Goal: Transaction & Acquisition: Purchase product/service

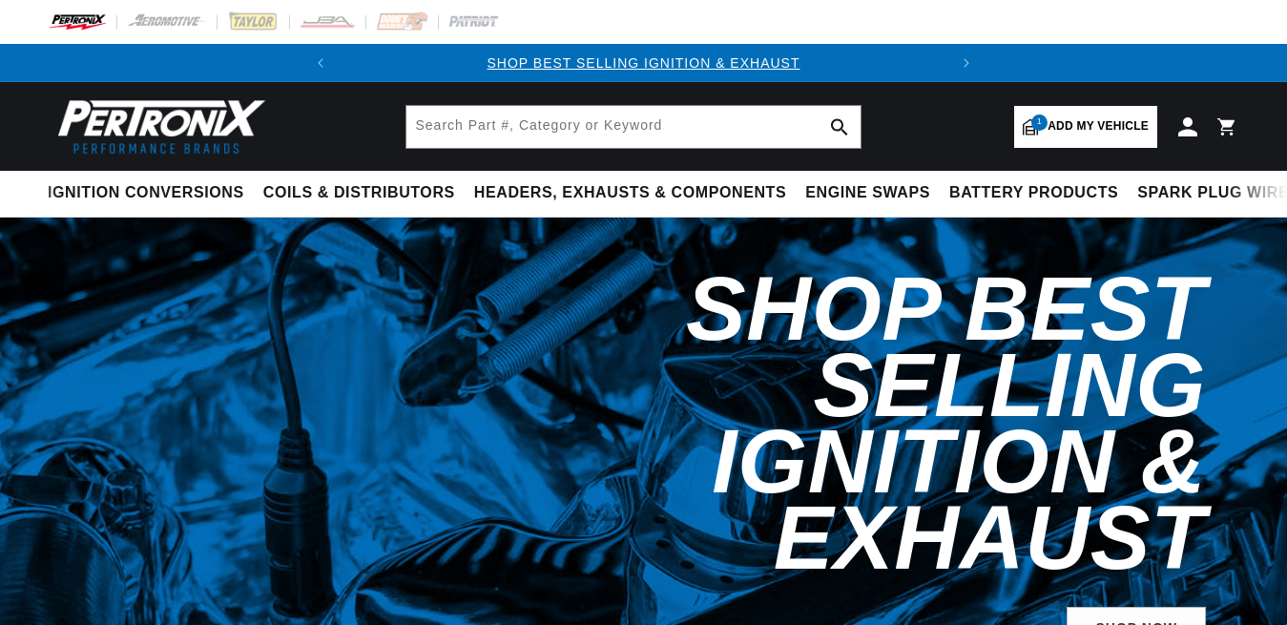
select select "1968"
select select "American-Motors"
select select "4.8L"
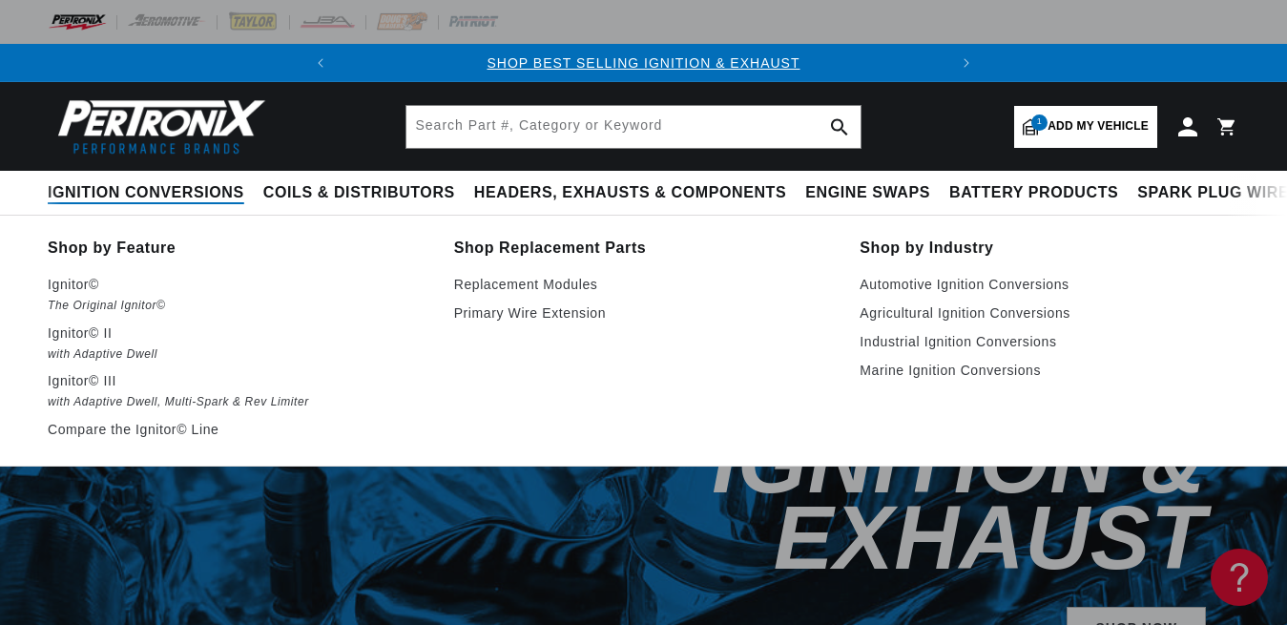
click at [153, 194] on span "Ignition Conversions" at bounding box center [146, 193] width 197 height 20
click at [75, 302] on em "The Original Ignitor©" at bounding box center [238, 306] width 380 height 20
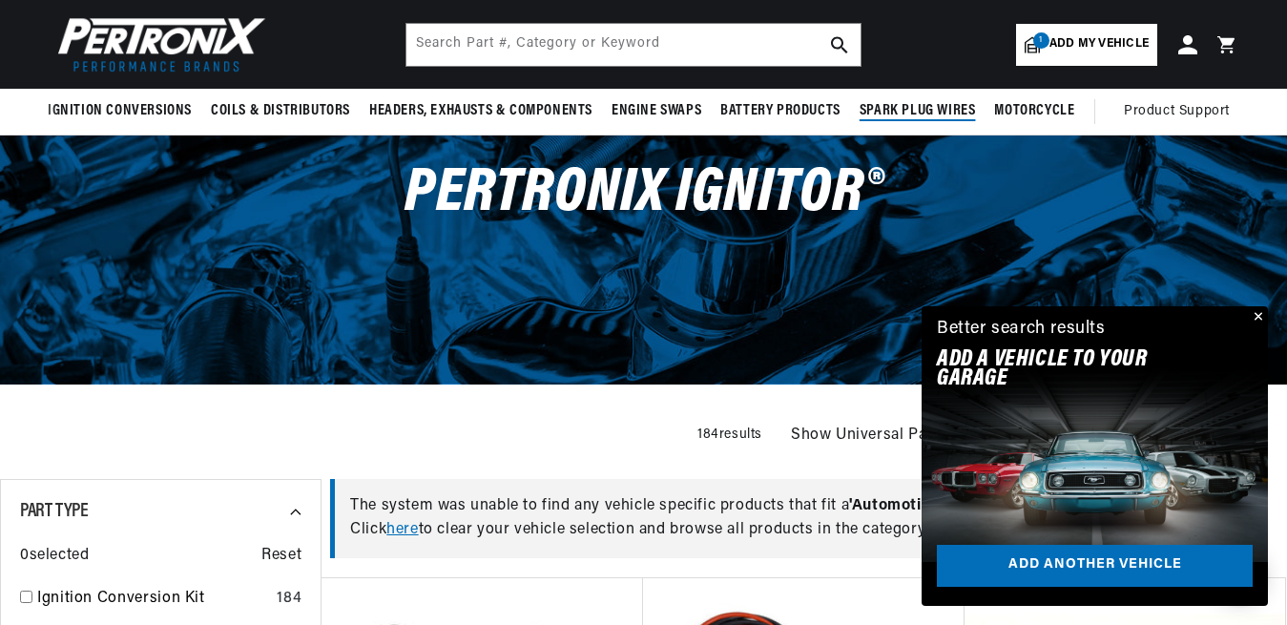
scroll to position [0, 579]
click at [1055, 49] on span "Add my vehicle" at bounding box center [1098, 44] width 99 height 18
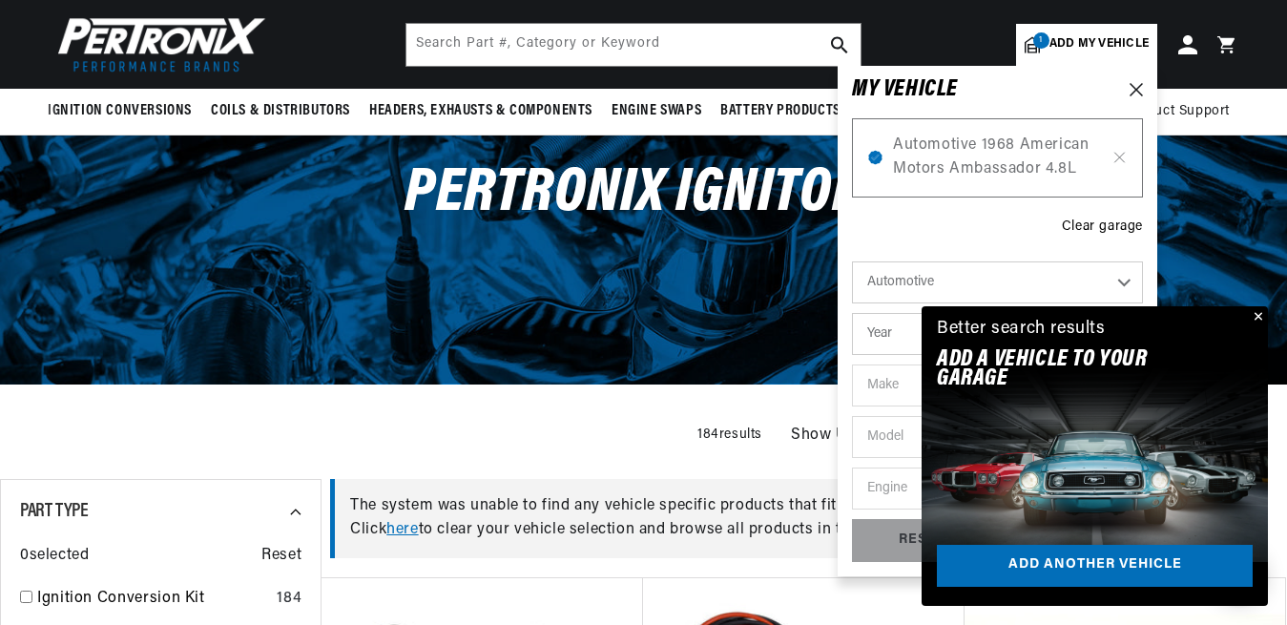
click at [1258, 311] on button "Close" at bounding box center [1256, 317] width 23 height 23
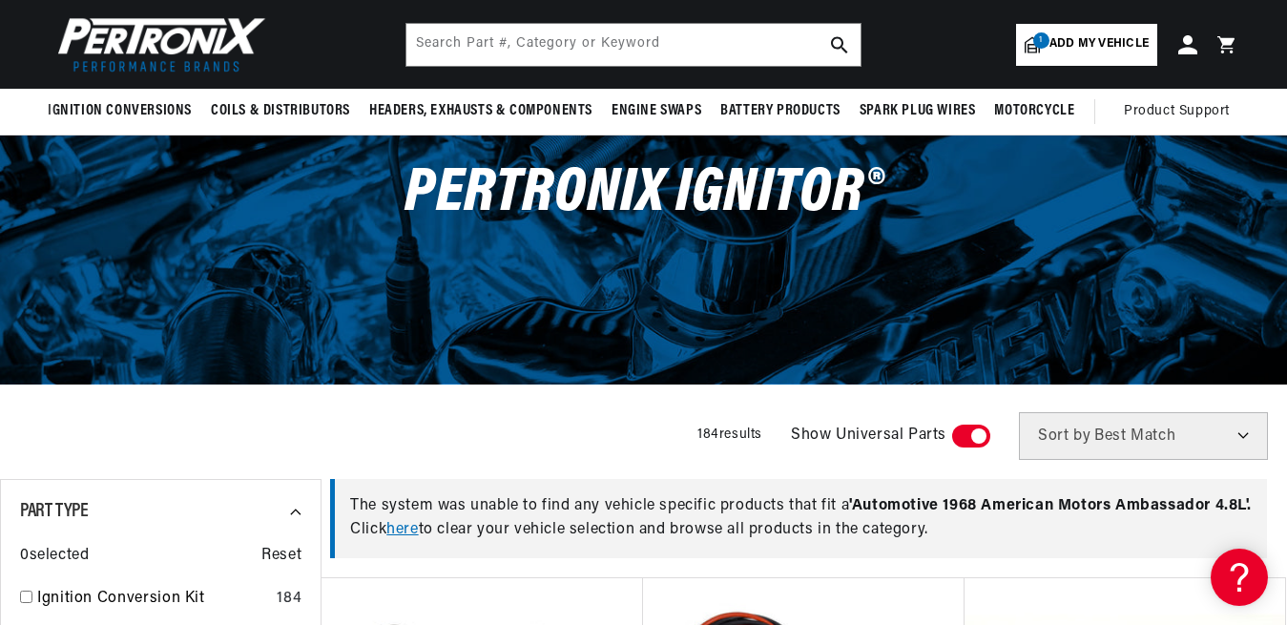
click at [1128, 51] on span "Add my vehicle" at bounding box center [1098, 44] width 99 height 18
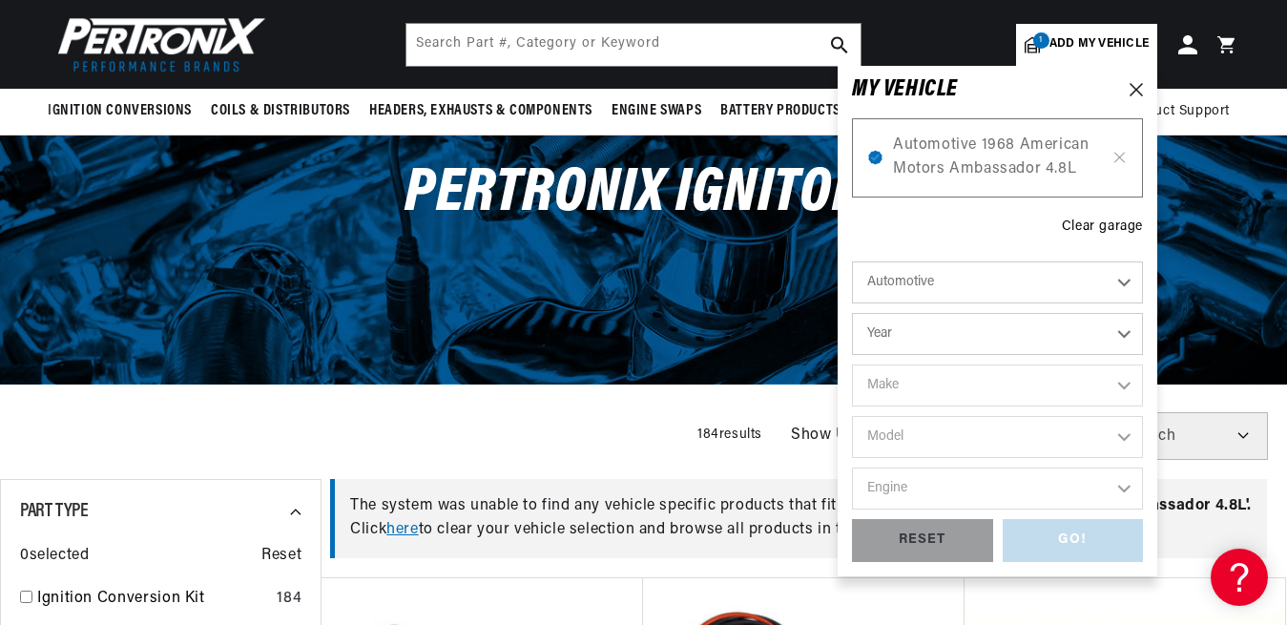
scroll to position [0, 0]
click at [1125, 156] on icon at bounding box center [1119, 157] width 16 height 15
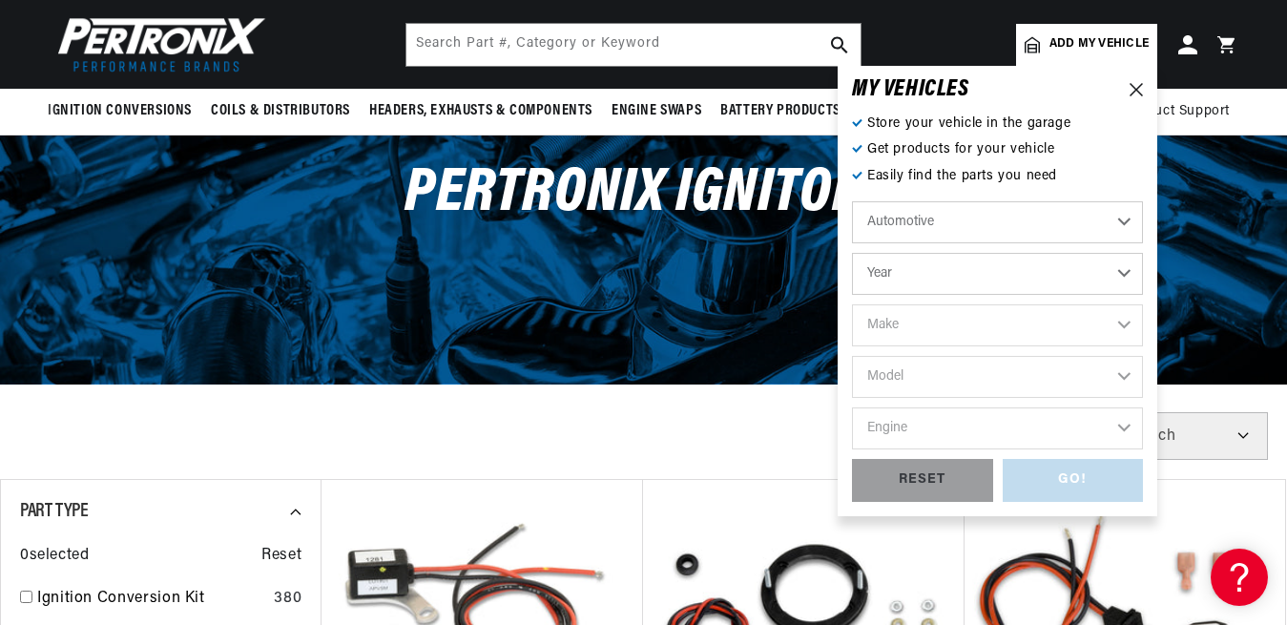
click at [852, 253] on select "Year 2024 2023 2022 2021 2020 2019 2018 2017 2016 2015 2014 2013 2012 2011 2010…" at bounding box center [997, 274] width 291 height 42
select select "1966"
click option "1966" at bounding box center [0, 0] width 0 height 0
select select "1966"
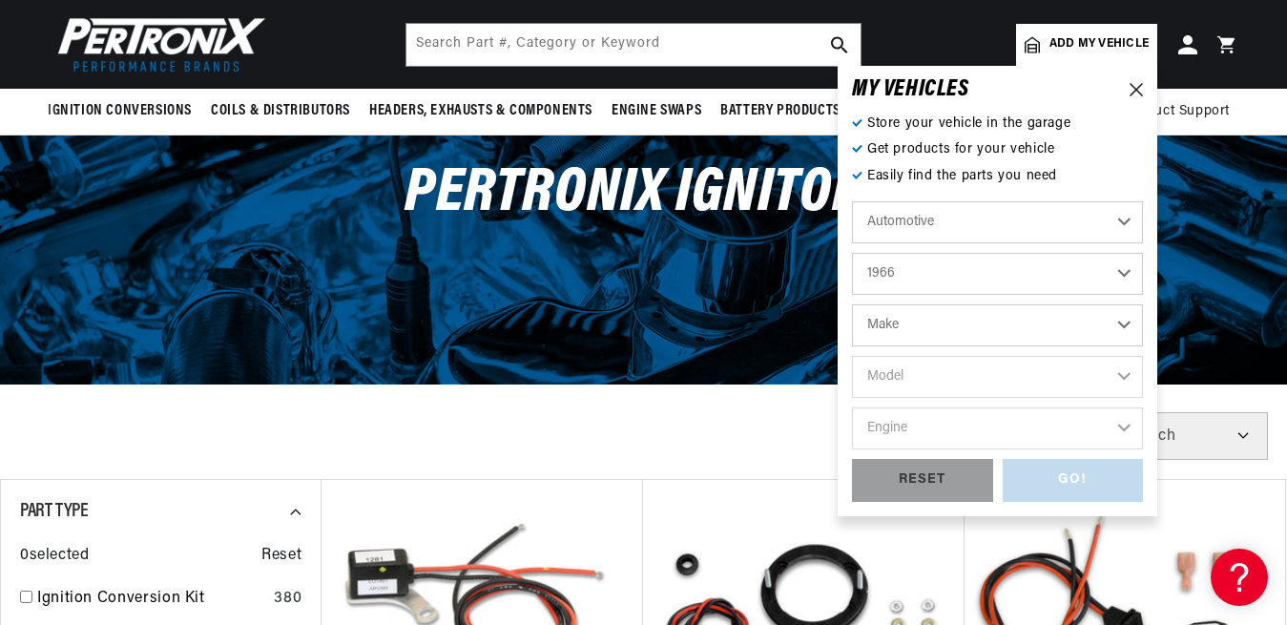
click at [852, 304] on select "Make Alfa Romeo American Motors Aston Martin Austin Austin Healey Avanti Bentle…" at bounding box center [997, 325] width 291 height 42
select select "Ford"
click option "Ford" at bounding box center [0, 0] width 0 height 0
select select "Ford"
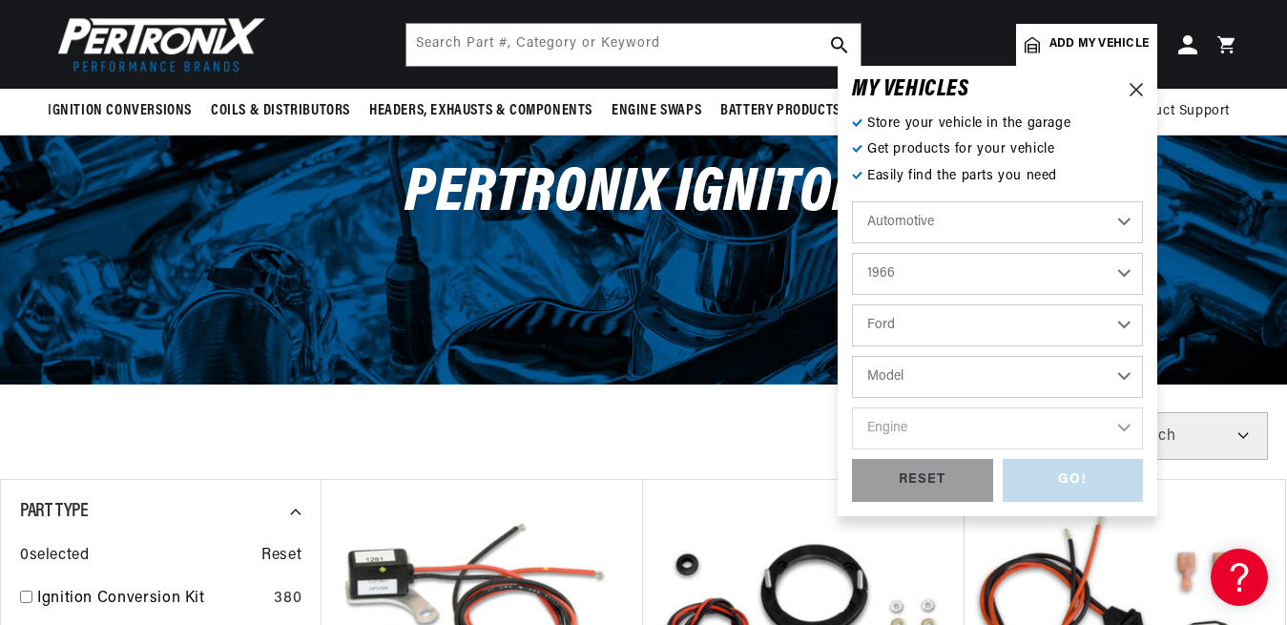
click at [852, 356] on select "Model Bronco Club Wagon Country Sedan Country Squire Custom Custom 500 Econolin…" at bounding box center [997, 377] width 291 height 42
select select "Mustang"
click option "Mustang" at bounding box center [0, 0] width 0 height 0
select select "Mustang"
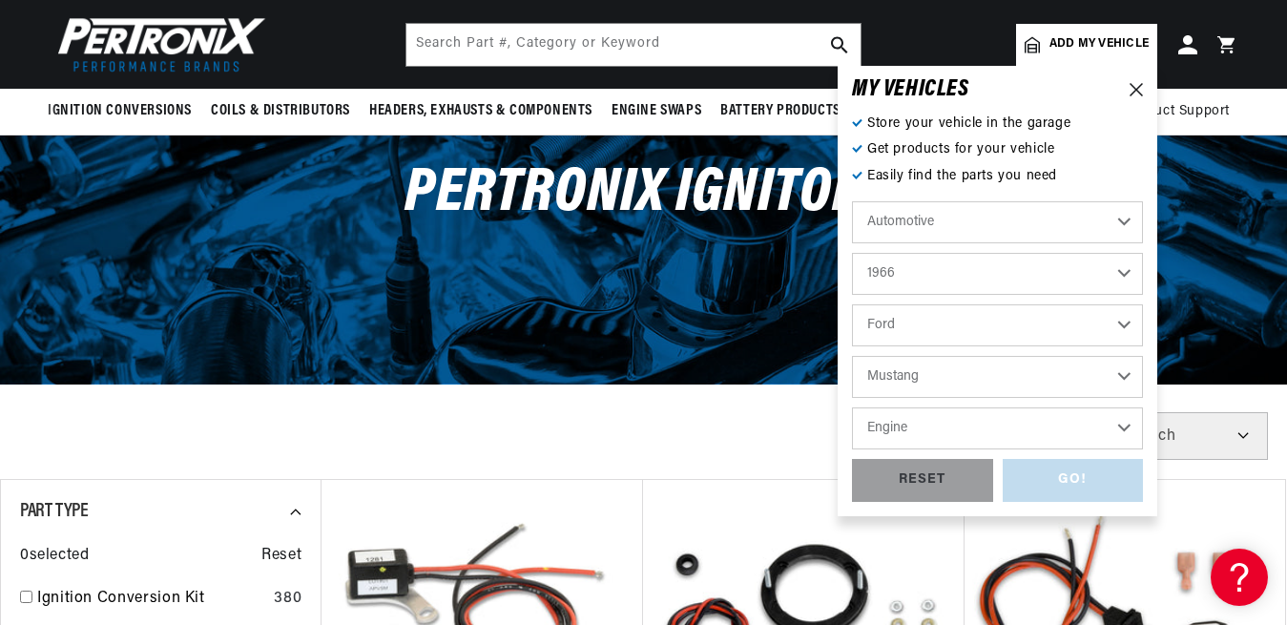
click at [852, 407] on select "Engine 4.1L 4.3L 170cid / 2.8L 200cid / 3.3L 289cid / 4.7L 302cid / 5.0L 351W 3…" at bounding box center [997, 428] width 291 height 42
select select "289cid-4.7L"
click option "289cid / 4.7L" at bounding box center [0, 0] width 0 height 0
select select "289cid-4.7L"
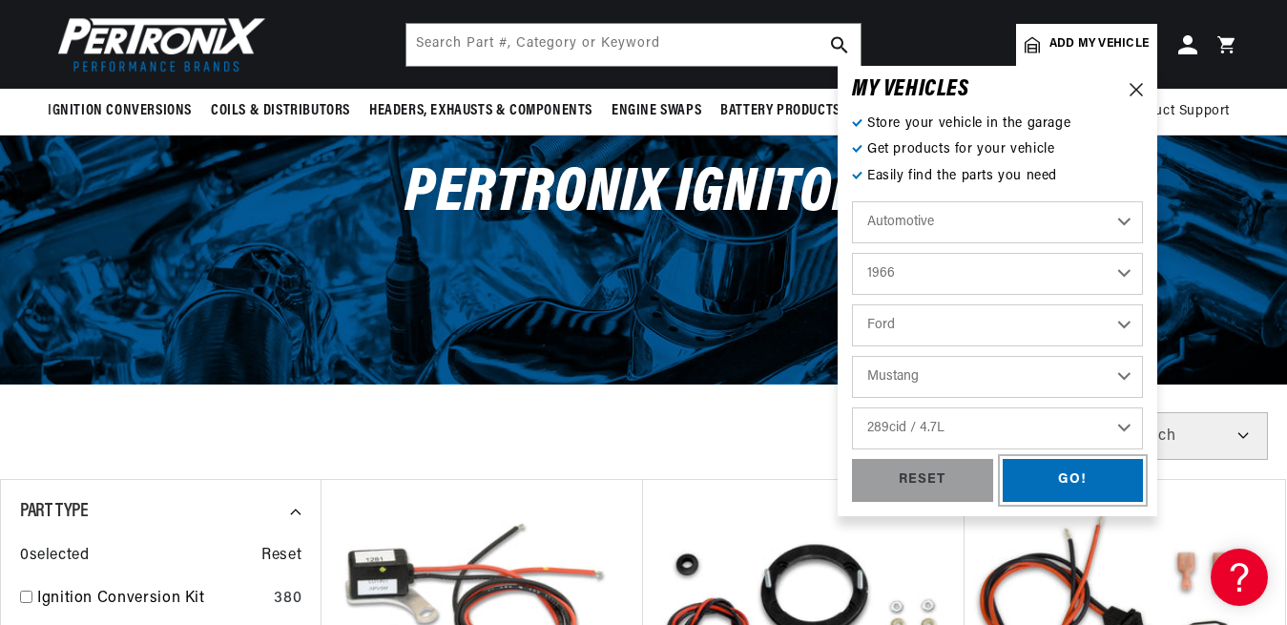
click at [1079, 475] on div "GO!" at bounding box center [1073, 480] width 141 height 43
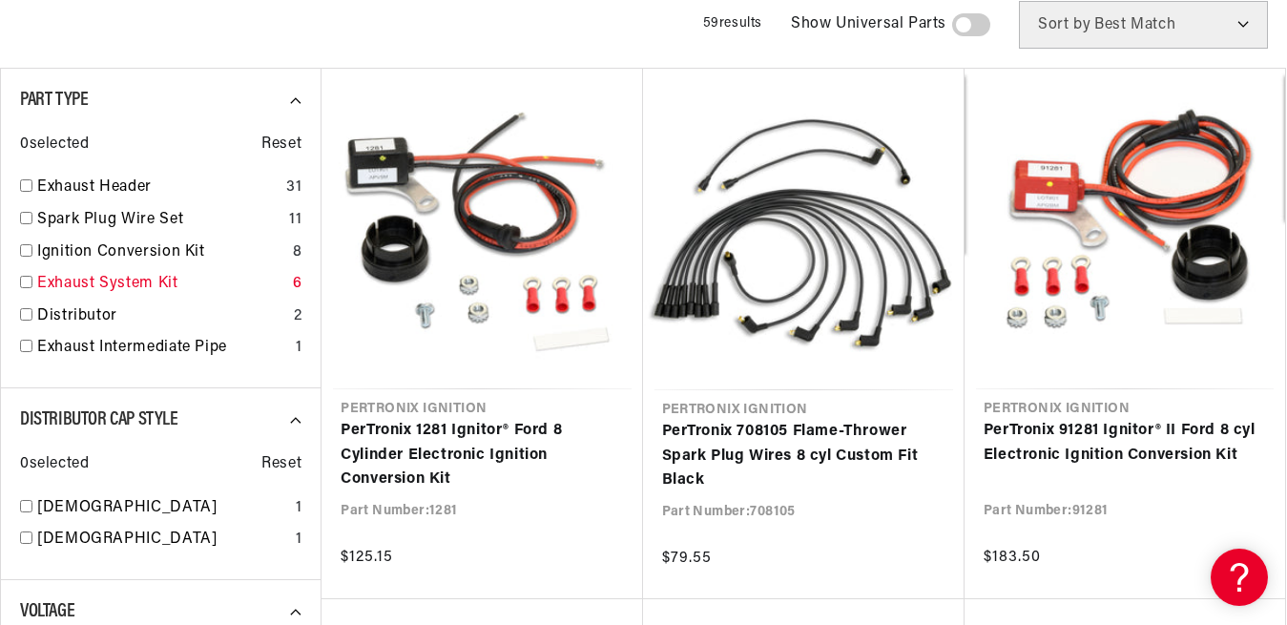
scroll to position [0, 579]
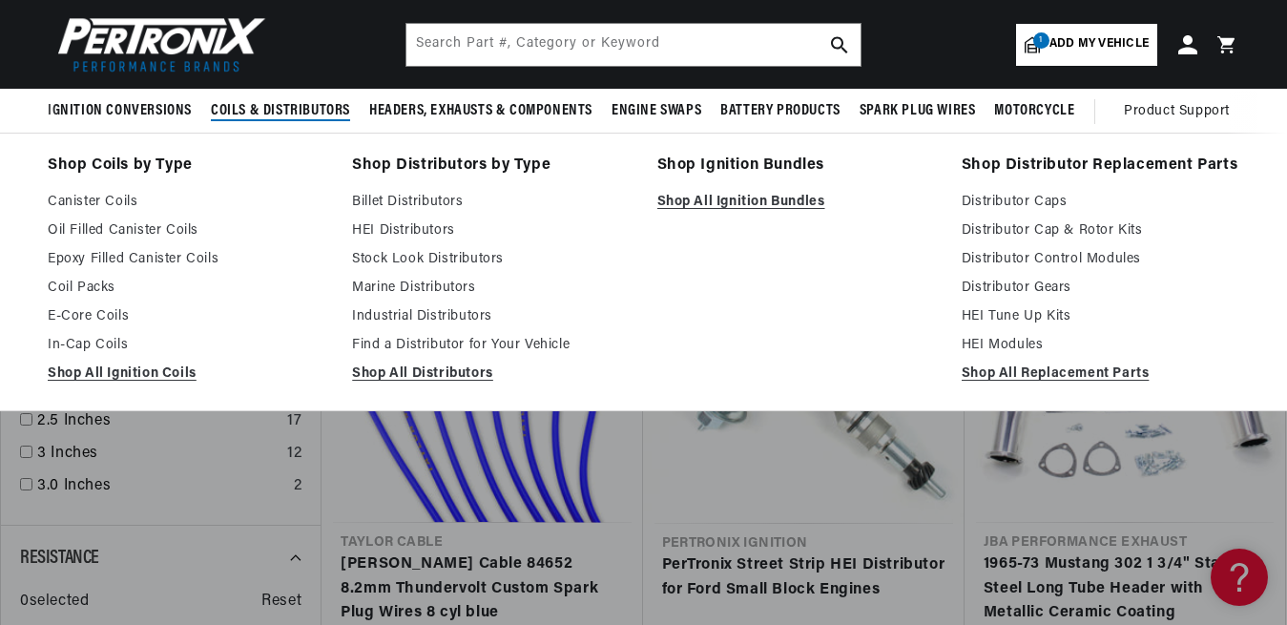
scroll to position [0, 579]
click at [177, 227] on link "Oil Filled Canister Coils" at bounding box center [187, 230] width 278 height 23
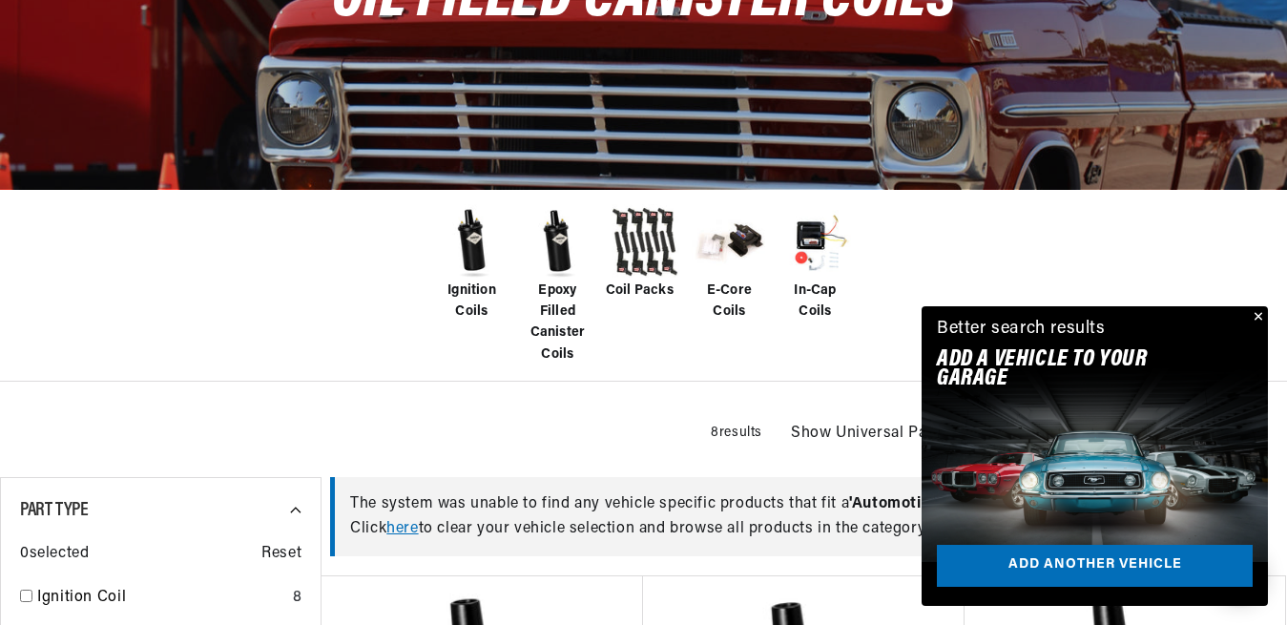
click at [472, 289] on span "Ignition Coils" at bounding box center [472, 301] width 76 height 43
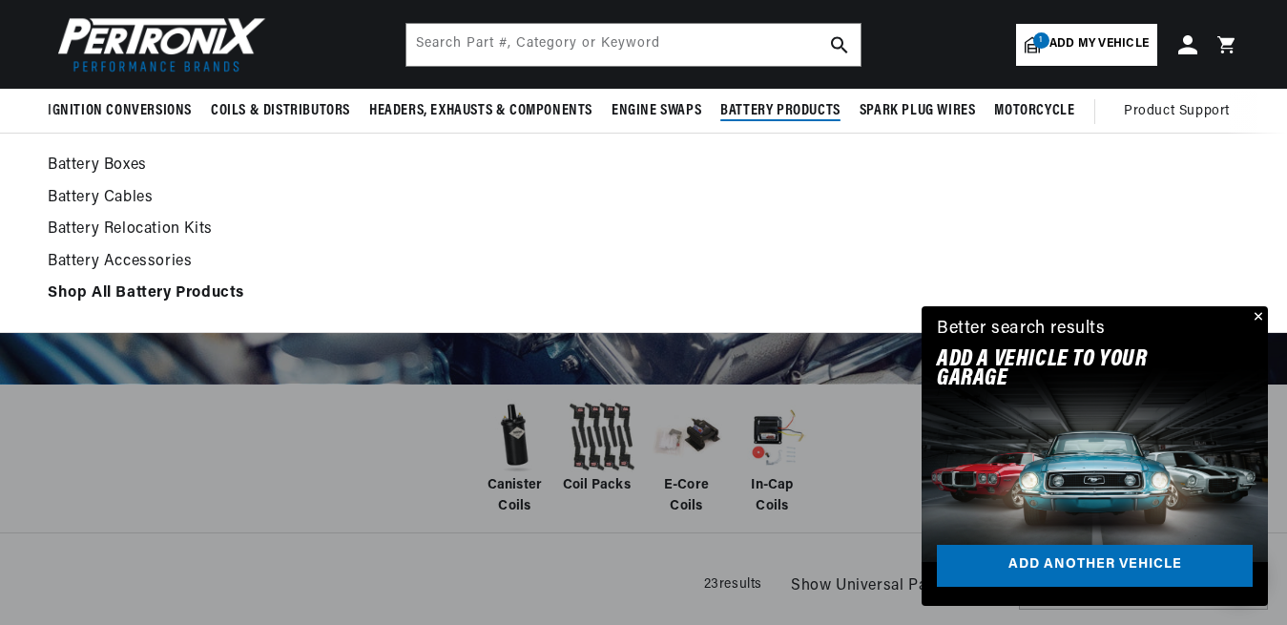
scroll to position [0, 579]
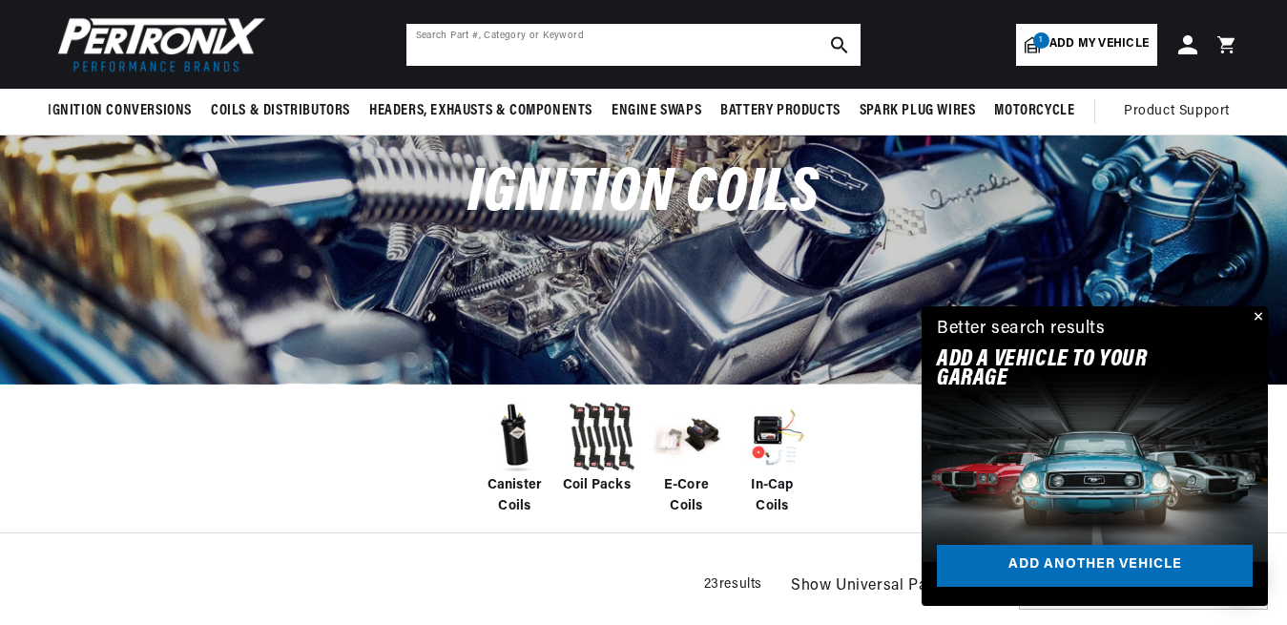
click at [584, 51] on input "text" at bounding box center [633, 45] width 454 height 42
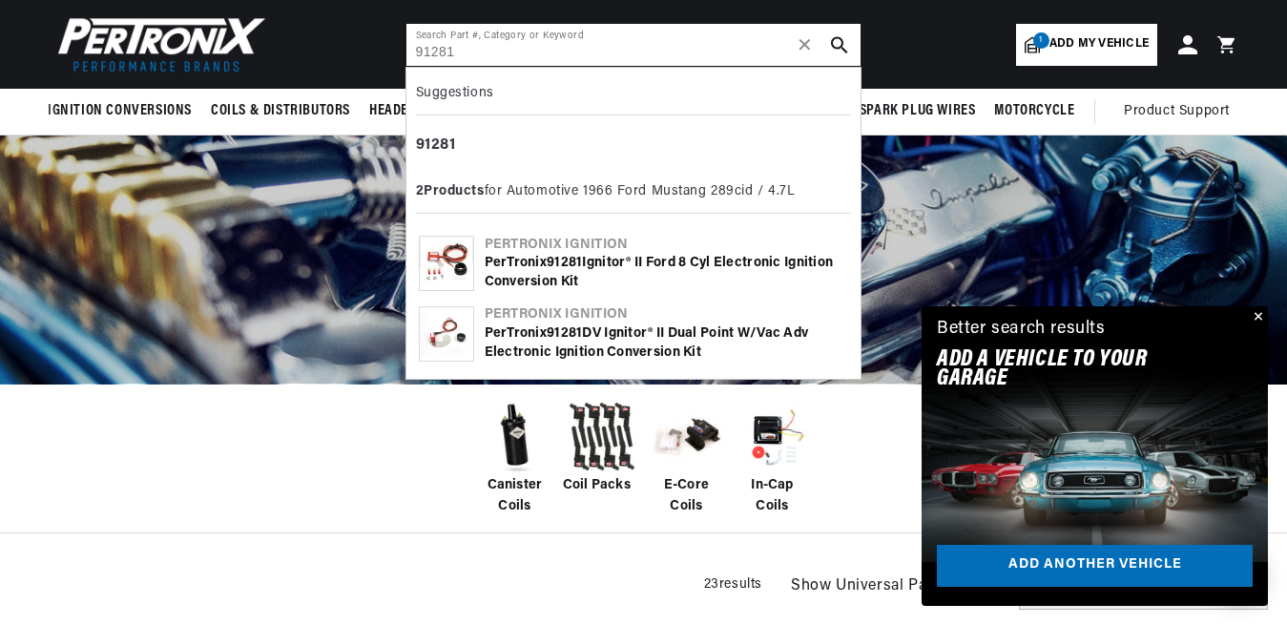
type input "91281"
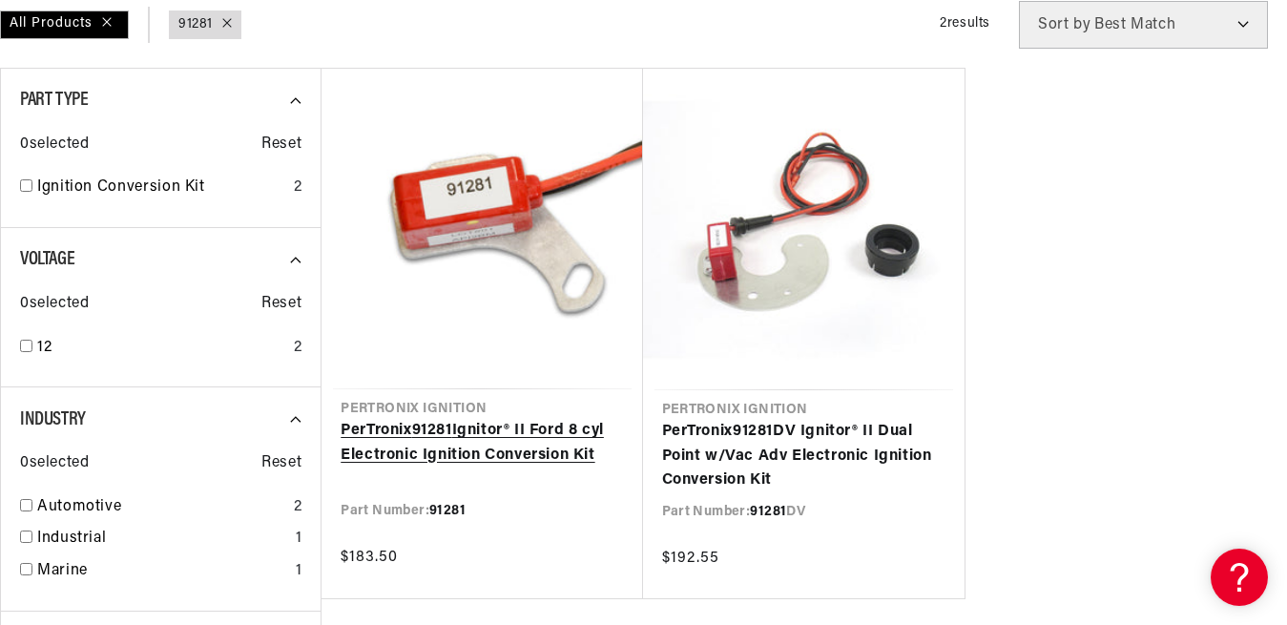
scroll to position [0, 579]
click at [445, 455] on link "PerTronix 91281 Ignitor® II Ford 8 cyl Electronic Ignition Conversion Kit" at bounding box center [482, 443] width 282 height 49
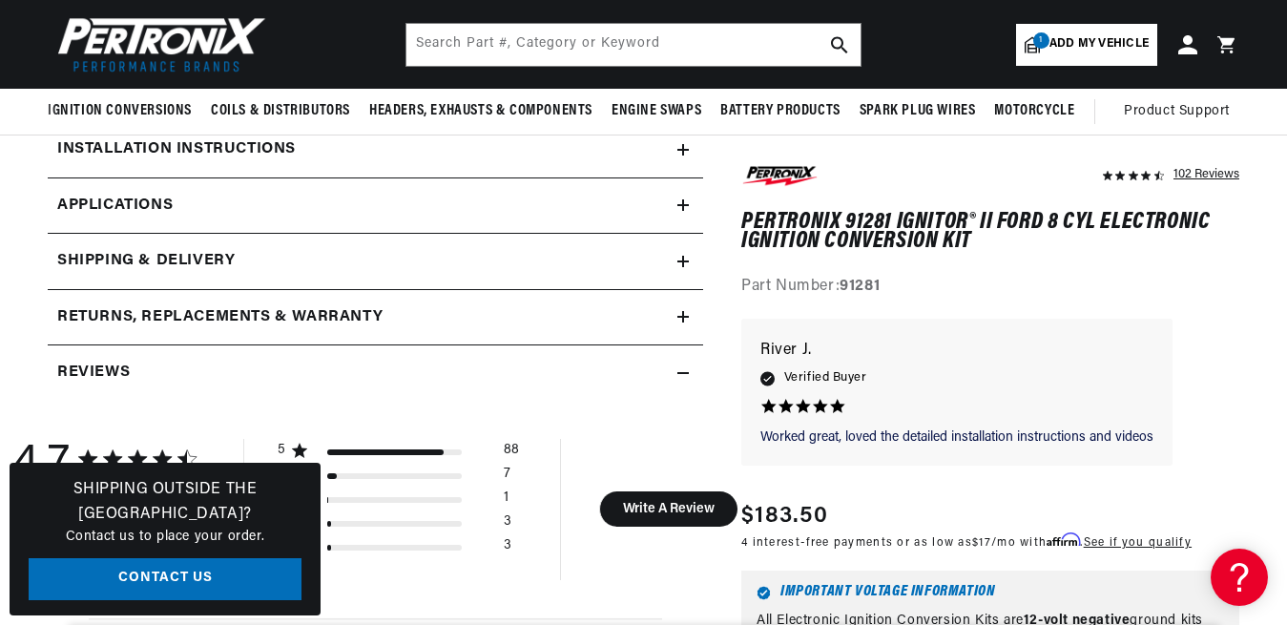
scroll to position [779, 0]
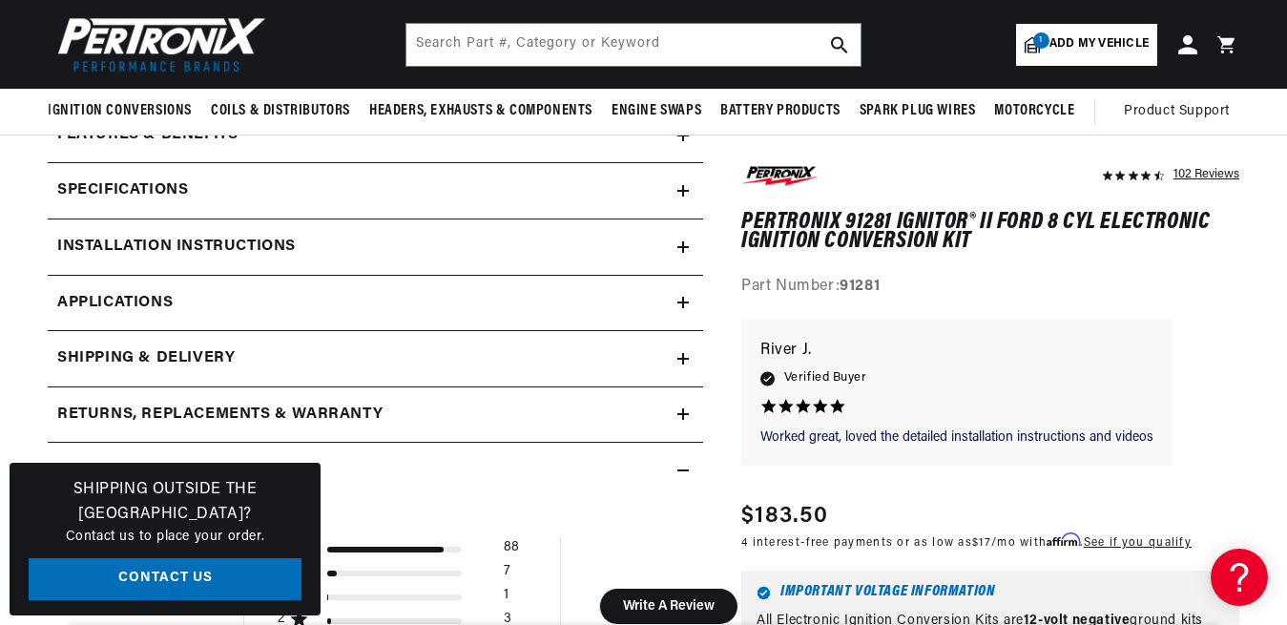
click at [256, 196] on div "Specifications" at bounding box center [363, 190] width 630 height 25
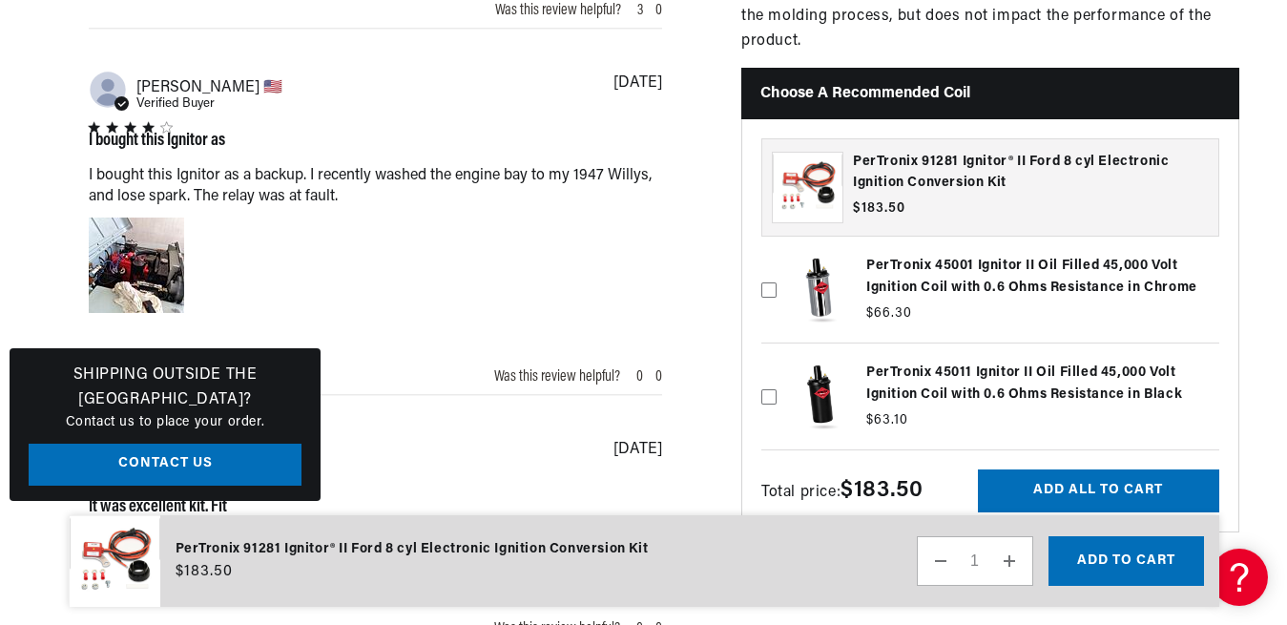
scroll to position [0, 0]
